Goal: Information Seeking & Learning: Check status

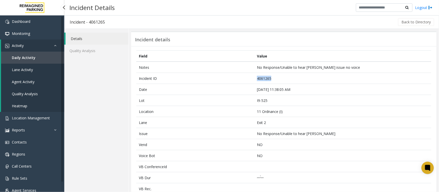
click at [26, 57] on span "Daily Activity" at bounding box center [24, 57] width 24 height 5
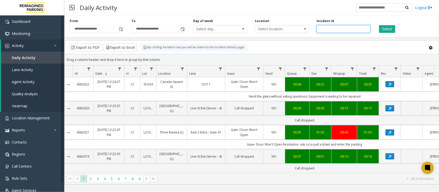
click at [329, 28] on input "number" at bounding box center [344, 29] width 54 height 8
paste input "*******"
type input "*******"
click at [383, 28] on button "Select" at bounding box center [387, 29] width 16 height 8
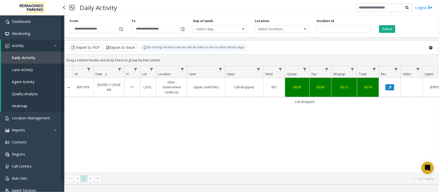
click at [28, 58] on span "Daily Activity" at bounding box center [24, 57] width 24 height 5
drag, startPoint x: 335, startPoint y: 28, endPoint x: 310, endPoint y: 29, distance: 24.4
click at [310, 29] on div "**********" at bounding box center [251, 25] width 375 height 24
click at [33, 58] on span "Daily Activity" at bounding box center [24, 57] width 24 height 5
click at [121, 29] on span "Toggle popup" at bounding box center [121, 29] width 4 height 4
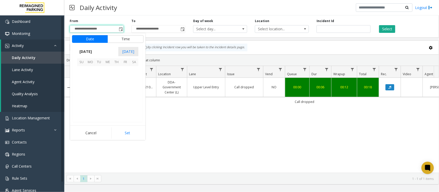
scroll to position [92178, 0]
click at [125, 98] on span "22" at bounding box center [125, 97] width 9 height 9
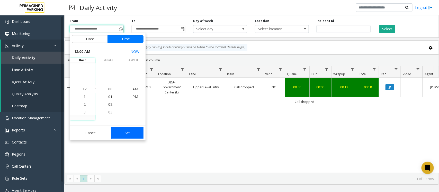
click at [131, 136] on button "Set" at bounding box center [127, 133] width 32 height 11
type input "**********"
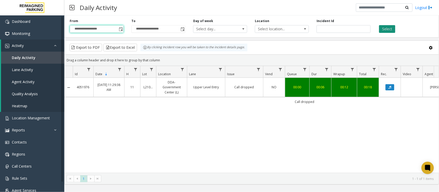
click at [385, 28] on button "Select" at bounding box center [387, 29] width 16 height 8
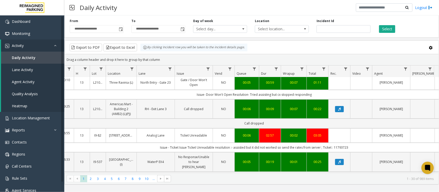
scroll to position [0, 50]
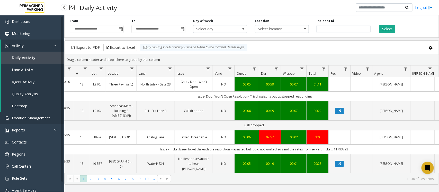
click at [39, 117] on span "Location Management" at bounding box center [31, 118] width 38 height 5
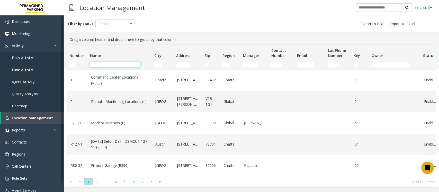
click at [119, 66] on input "Name Filter" at bounding box center [115, 64] width 50 height 5
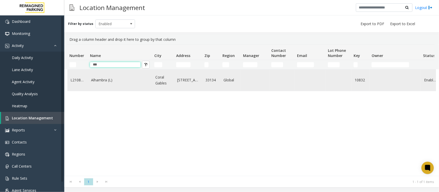
type input "***"
click at [122, 88] on td "Alhambra (L)" at bounding box center [120, 80] width 64 height 21
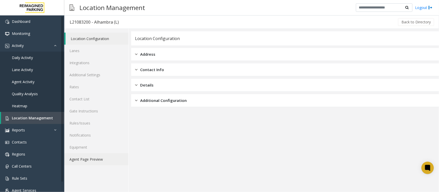
click at [89, 159] on link "Agent Page Preview" at bounding box center [96, 160] width 64 height 12
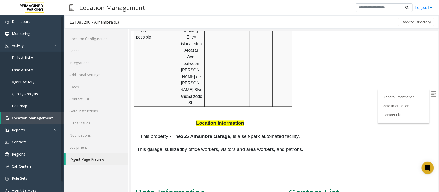
scroll to position [467, 0]
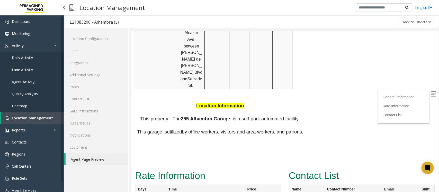
click at [19, 57] on span "Daily Activity" at bounding box center [22, 57] width 21 height 5
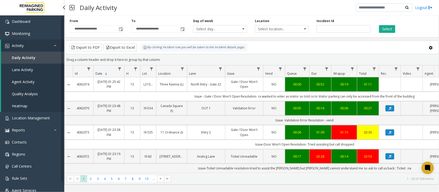
click at [33, 57] on span "Daily Activity" at bounding box center [24, 57] width 24 height 5
click at [40, 120] on link "Location Management" at bounding box center [32, 118] width 64 height 12
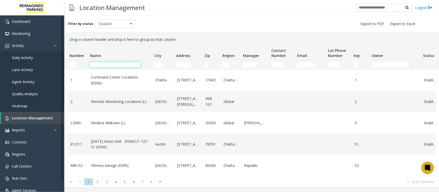
click at [116, 65] on input "Name Filter" at bounding box center [115, 64] width 50 height 5
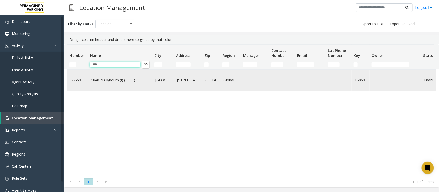
type input "***"
click at [120, 76] on td "1840 N Clybourn (I) (R390)" at bounding box center [120, 80] width 64 height 21
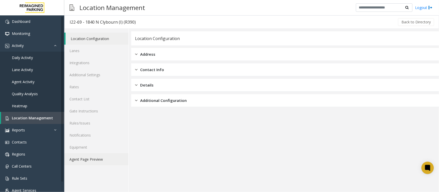
click at [98, 161] on link "Agent Page Preview" at bounding box center [96, 160] width 64 height 12
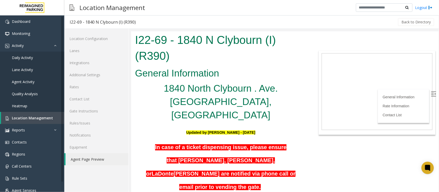
scroll to position [96, 0]
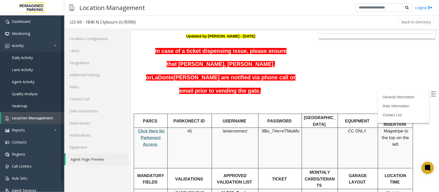
click at [229, 129] on span "lanierconnect" at bounding box center [234, 131] width 24 height 5
copy p "lanierconnect"
click at [286, 129] on span "eTNkaMy" at bounding box center [290, 131] width 17 height 5
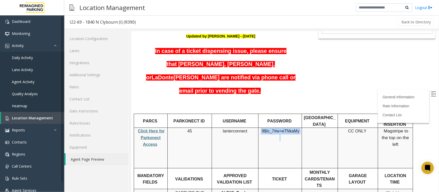
click at [286, 129] on span "eTNkaMy" at bounding box center [290, 131] width 17 height 5
copy p "9$tc_7#w> eTNkaMy"
click at [35, 59] on link "Daily Activity" at bounding box center [32, 58] width 64 height 12
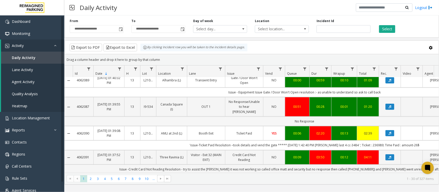
scroll to position [96, 0]
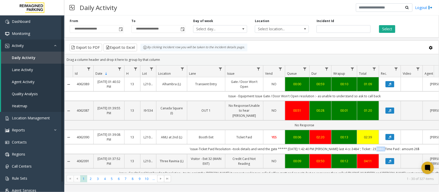
drag, startPoint x: 381, startPoint y: 146, endPoint x: 372, endPoint y: 147, distance: 9.6
click at [372, 147] on td "'issue-Ticket Paid Resolution –took details and vend the gate ***** 8/23/2025 1…" at bounding box center [305, 150] width 464 height 10
copy td "236989"
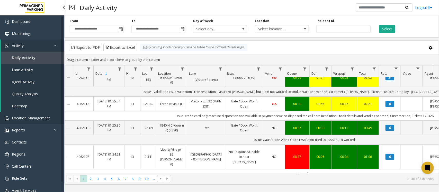
click at [35, 120] on span "Location Management" at bounding box center [31, 118] width 38 height 5
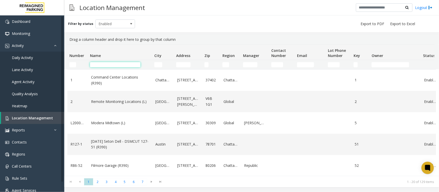
click at [122, 62] on input "Name Filter" at bounding box center [115, 64] width 50 height 5
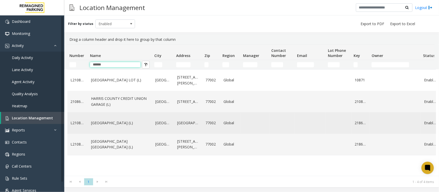
type input "******"
click at [134, 129] on td "HARRIS COUNTY CONGRESS PLAZA GARAGE (L)" at bounding box center [120, 122] width 64 height 21
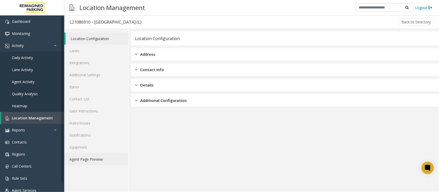
click at [98, 158] on link "Agent Page Preview" at bounding box center [96, 160] width 64 height 12
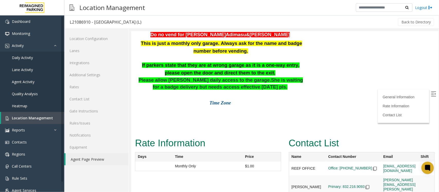
scroll to position [511, 0]
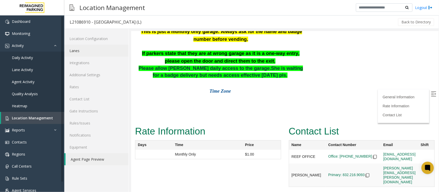
click at [76, 48] on link "Lanes" at bounding box center [96, 51] width 64 height 12
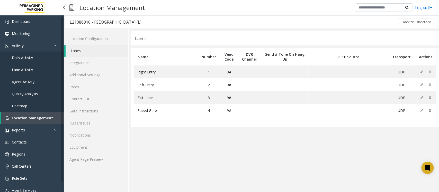
click at [49, 116] on span "Location Management" at bounding box center [32, 118] width 41 height 5
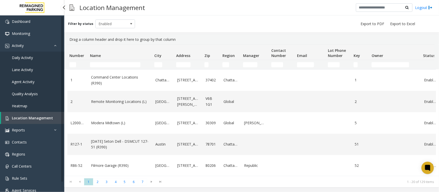
click at [28, 59] on span "Daily Activity" at bounding box center [22, 57] width 21 height 5
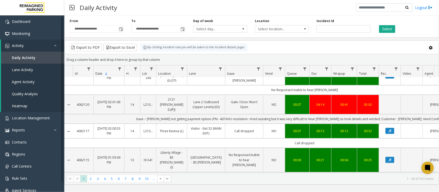
scroll to position [96, 0]
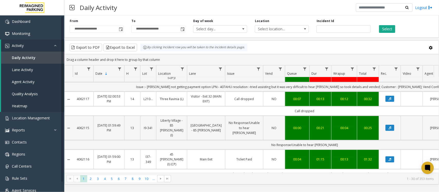
click at [264, 118] on td "NO" at bounding box center [274, 128] width 22 height 24
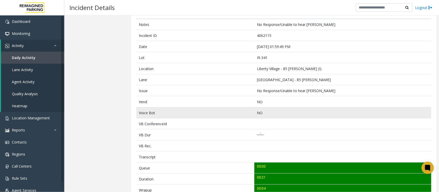
scroll to position [129, 0]
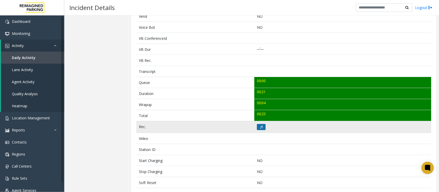
click at [260, 127] on icon at bounding box center [261, 127] width 3 height 3
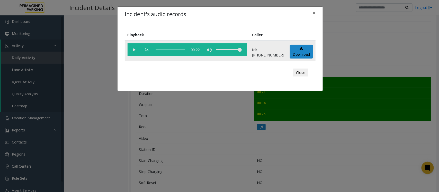
click at [134, 48] on vg-play-pause at bounding box center [134, 49] width 13 height 13
click at [315, 13] on span "×" at bounding box center [313, 12] width 3 height 7
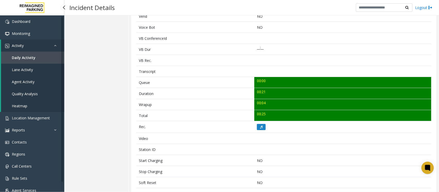
click at [46, 57] on link "Daily Activity" at bounding box center [32, 58] width 63 height 12
